Goal: Navigation & Orientation: Find specific page/section

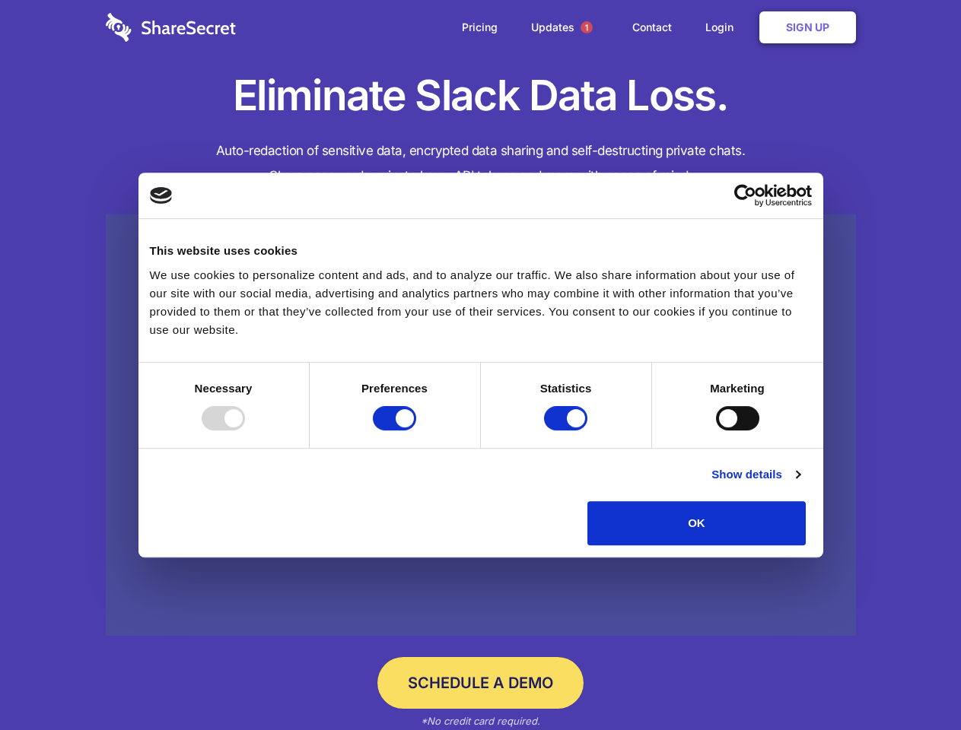
click at [245, 431] on div at bounding box center [223, 418] width 43 height 24
click at [416, 431] on input "Preferences" at bounding box center [394, 418] width 43 height 24
checkbox input "false"
click at [567, 431] on input "Statistics" at bounding box center [565, 418] width 43 height 24
checkbox input "false"
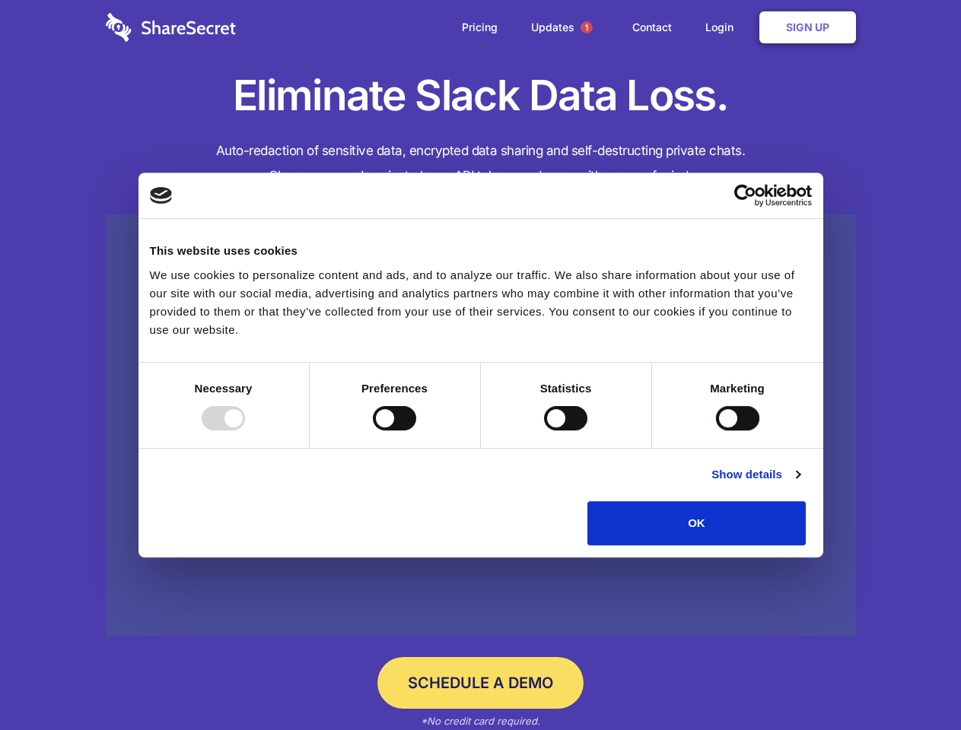
click at [716, 431] on input "Marketing" at bounding box center [737, 418] width 43 height 24
checkbox input "true"
click at [799, 484] on link "Show details" at bounding box center [755, 475] width 88 height 18
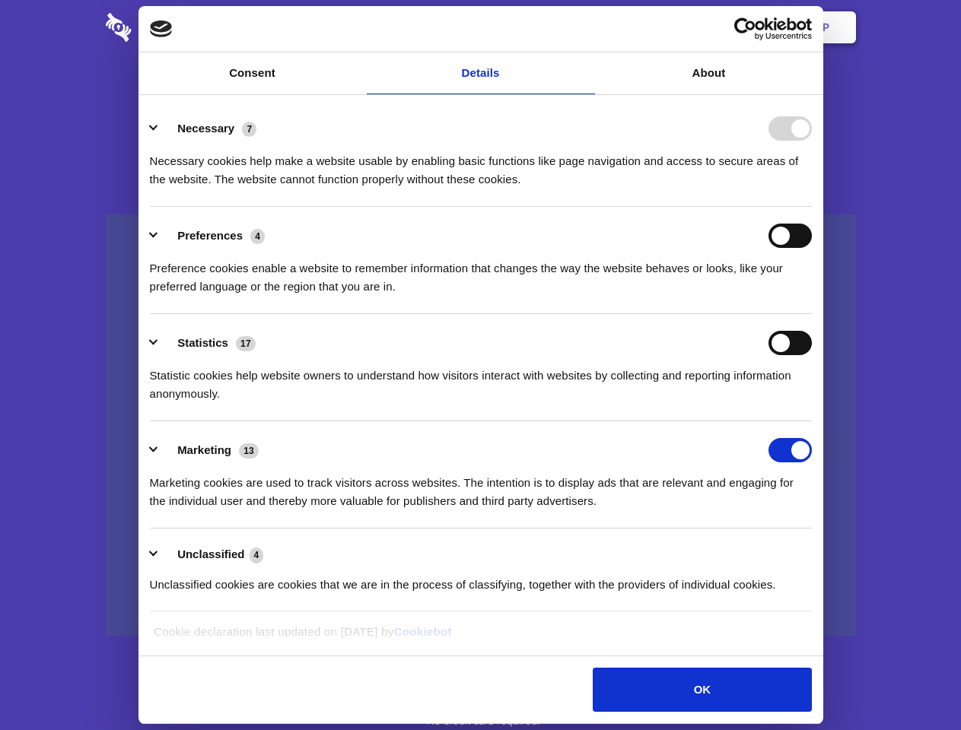
click at [812, 207] on li "Necessary 7 Necessary cookies help make a website usable by enabling basic func…" at bounding box center [481, 153] width 662 height 107
click at [586, 27] on span "1" at bounding box center [586, 27] width 12 height 12
